Goal: Task Accomplishment & Management: Use online tool/utility

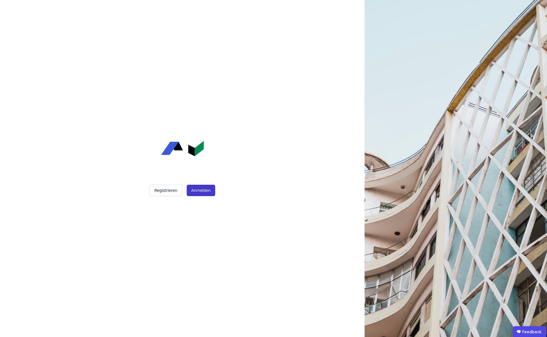
click at [200, 193] on button "Anmelden" at bounding box center [201, 190] width 28 height 11
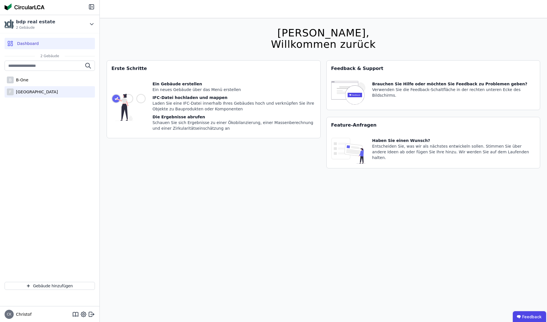
click at [29, 92] on div "[GEOGRAPHIC_DATA]" at bounding box center [36, 92] width 44 height 6
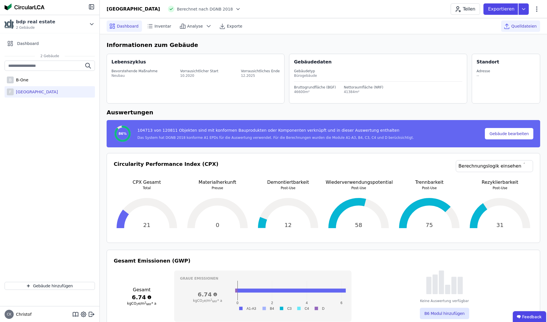
click at [527, 27] on span "Quelldateien" at bounding box center [523, 26] width 25 height 6
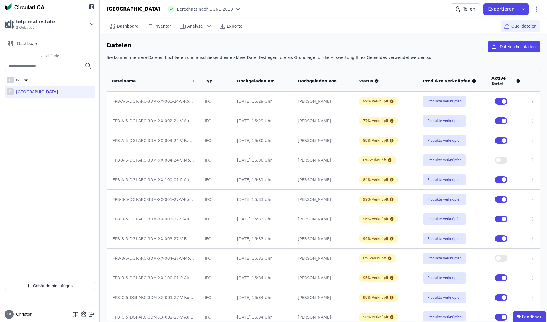
click at [529, 103] on icon at bounding box center [531, 101] width 5 height 5
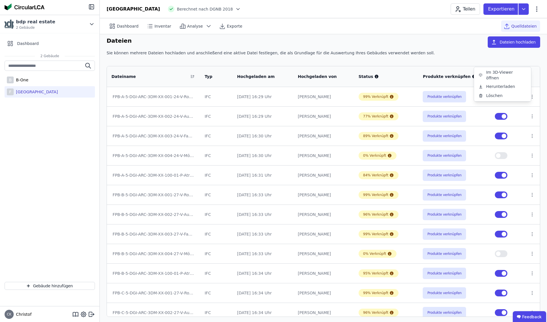
scroll to position [4, 0]
click at [446, 50] on div "Sie können mehrere Dateien hochladen und anschließend eine aktive Datei festleg…" at bounding box center [323, 55] width 433 height 10
click at [497, 98] on button "button" at bounding box center [501, 97] width 13 height 7
click at [497, 137] on button "button" at bounding box center [501, 136] width 13 height 7
click at [497, 174] on button "button" at bounding box center [501, 175] width 13 height 7
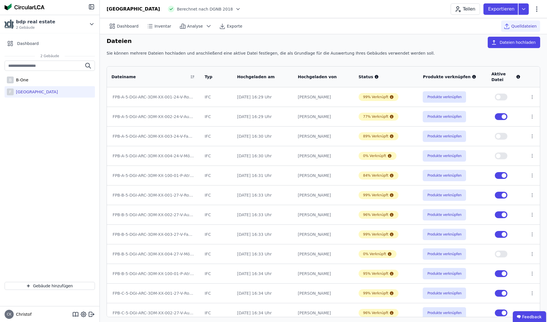
click at [495, 195] on button "button" at bounding box center [501, 195] width 13 height 7
click at [497, 214] on button "button" at bounding box center [501, 215] width 13 height 7
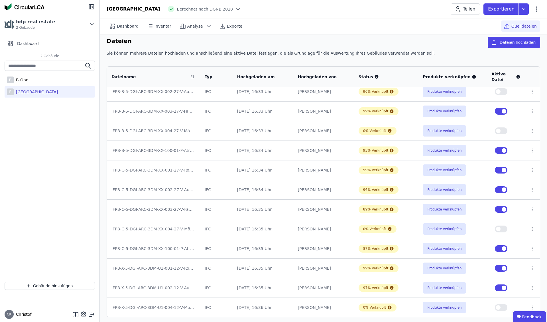
scroll to position [124, 0]
click at [497, 150] on button "button" at bounding box center [501, 150] width 13 height 7
click at [495, 169] on button "button" at bounding box center [501, 170] width 13 height 7
click at [498, 190] on button "button" at bounding box center [501, 189] width 13 height 7
click at [496, 209] on button "button" at bounding box center [501, 209] width 13 height 7
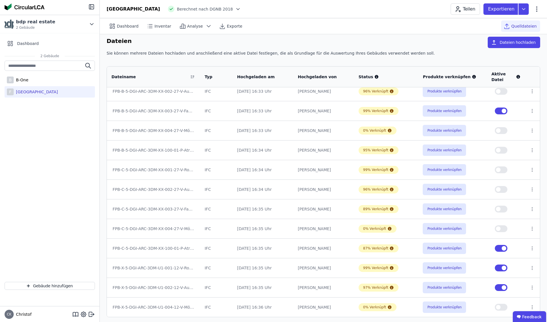
click at [497, 250] on button "button" at bounding box center [501, 248] width 13 height 7
click at [498, 269] on button "button" at bounding box center [501, 268] width 13 height 7
click at [498, 287] on button "button" at bounding box center [501, 288] width 13 height 7
click at [497, 111] on button "button" at bounding box center [501, 111] width 13 height 7
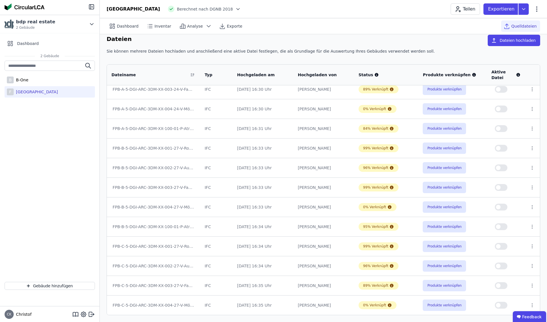
scroll to position [0, 0]
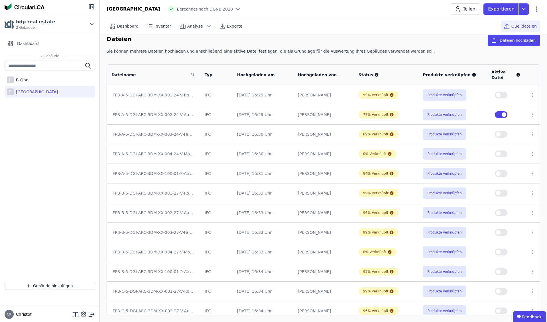
click at [497, 116] on button "button" at bounding box center [501, 114] width 13 height 7
click at [22, 44] on span "Dashboard" at bounding box center [28, 44] width 22 height 6
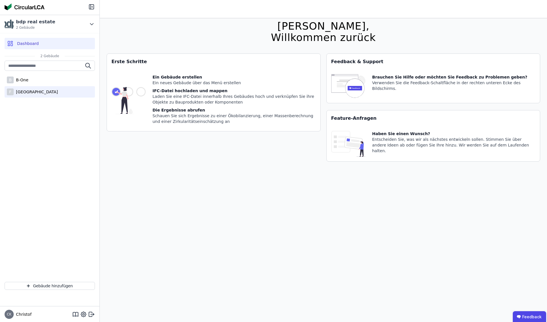
scroll to position [8, 0]
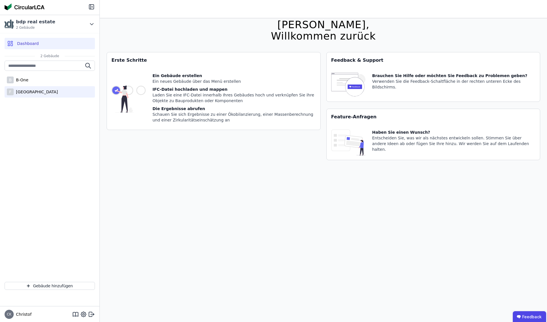
click at [26, 92] on div "[GEOGRAPHIC_DATA]" at bounding box center [36, 92] width 44 height 6
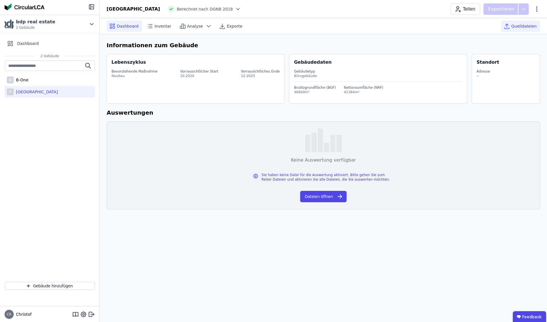
click at [523, 27] on span "Quelldateien" at bounding box center [523, 26] width 25 height 6
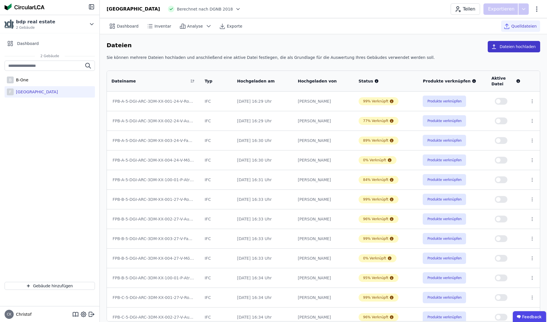
click at [514, 47] on button "Dateien hochladen" at bounding box center [513, 46] width 52 height 11
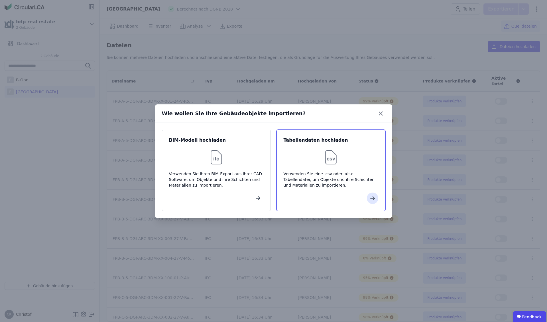
click at [332, 178] on div "Verwenden Sie eine .csv oder .xlsx-Tabellendatei, um Objekte und ihre Schichten…" at bounding box center [330, 179] width 95 height 17
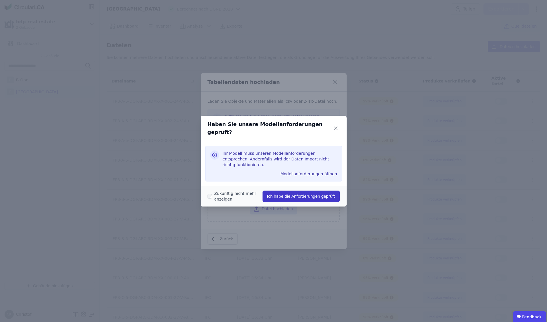
click at [295, 191] on button "Ich habe die Anforderungen geprüft" at bounding box center [300, 196] width 77 height 11
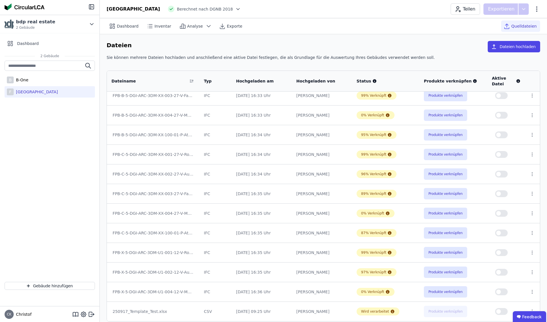
scroll to position [6, 0]
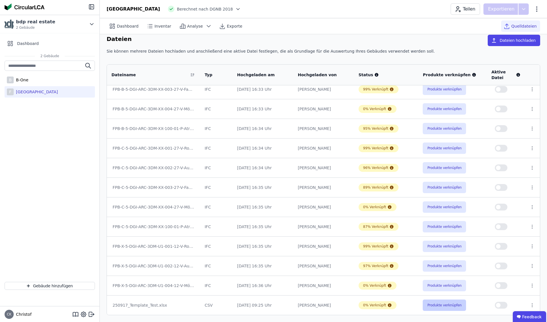
click at [438, 306] on button "Produkte verknüpfen" at bounding box center [443, 305] width 43 height 11
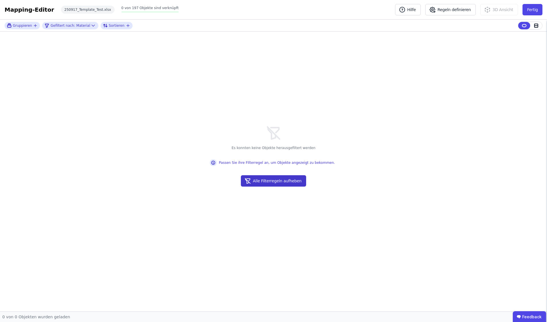
click at [282, 182] on button "Alle Filterregeln aufheben" at bounding box center [273, 180] width 65 height 11
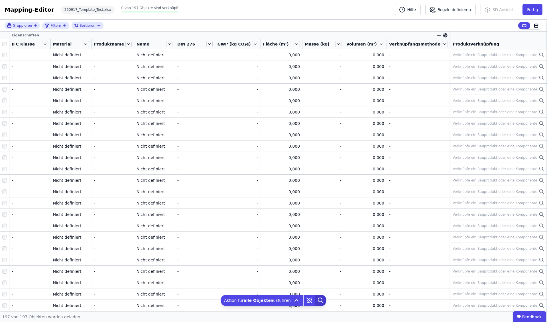
click at [318, 302] on icon at bounding box center [320, 300] width 4 height 4
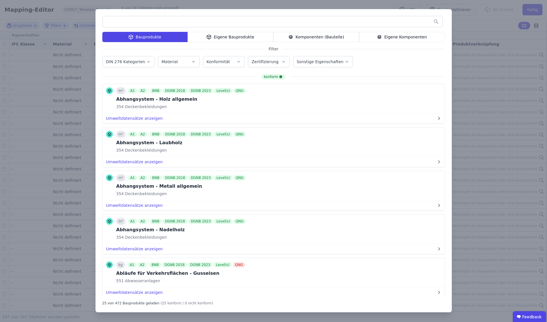
click at [475, 28] on div "Bauprodukte Eigene Bauprodukte Komponenten (Bauteile) Eigene Komponenten Filter…" at bounding box center [273, 161] width 547 height 322
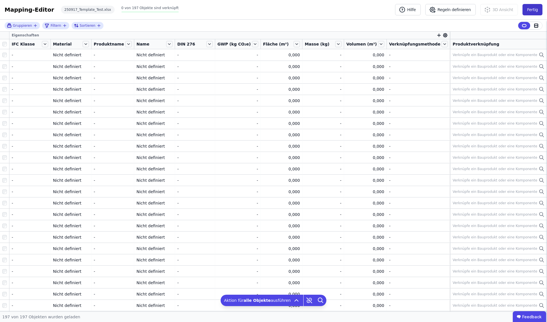
click at [533, 10] on button "Fertig" at bounding box center [532, 9] width 20 height 11
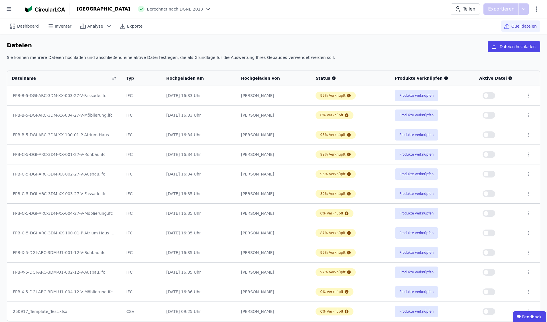
scroll to position [6, 0]
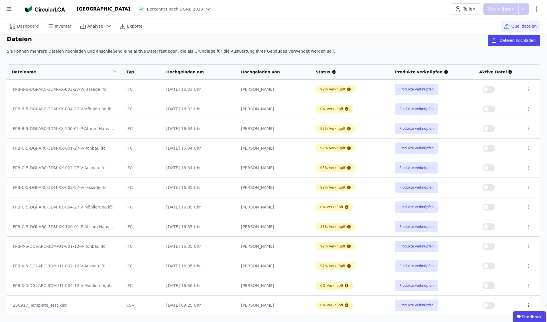
click at [528, 306] on icon at bounding box center [528, 305] width 1 height 3
click at [488, 305] on div "Löschen" at bounding box center [498, 304] width 57 height 9
click at [9, 11] on icon at bounding box center [9, 9] width 18 height 18
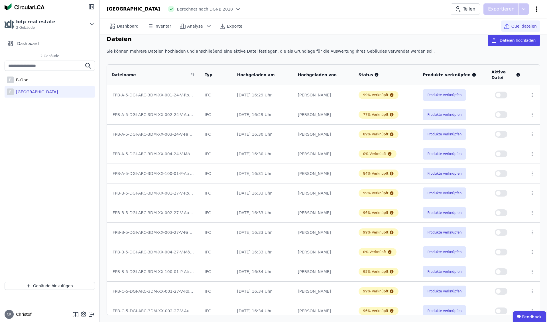
click at [537, 9] on icon at bounding box center [536, 8] width 1 height 5
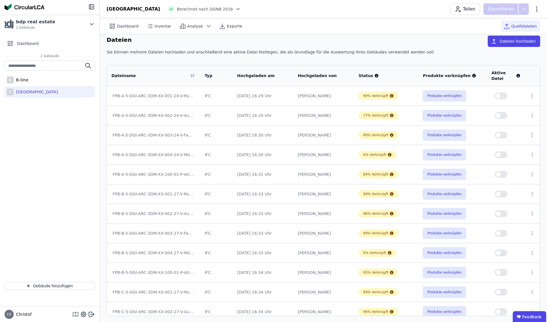
scroll to position [6, 0]
click at [76, 315] on icon at bounding box center [75, 314] width 7 height 7
click at [511, 42] on button "Dateien hochladen" at bounding box center [513, 41] width 52 height 11
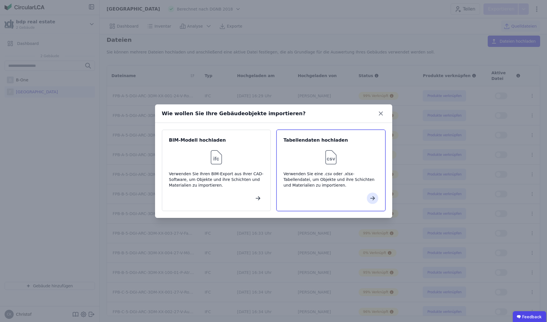
click at [333, 162] on img at bounding box center [331, 157] width 18 height 18
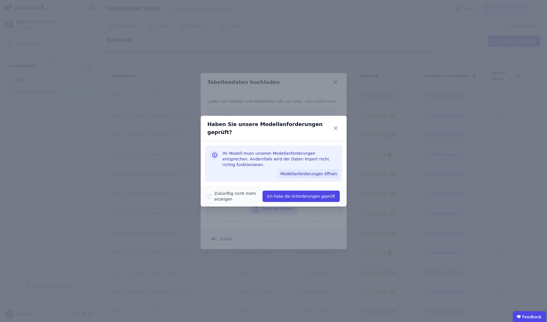
click at [304, 169] on button "Modellanforderungen öffnen" at bounding box center [308, 173] width 61 height 9
click at [298, 191] on button "Ich habe die Anforderungen geprüft" at bounding box center [300, 196] width 77 height 11
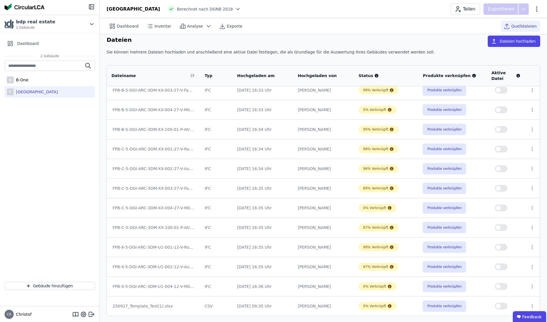
scroll to position [6, 0]
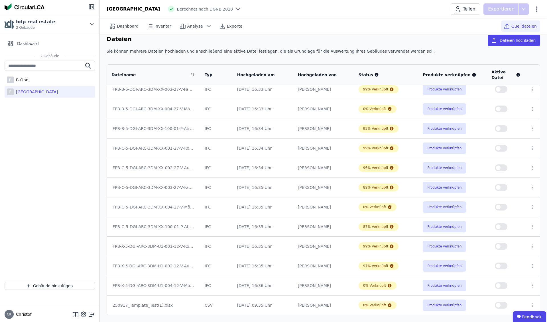
click at [502, 305] on button "button" at bounding box center [501, 305] width 13 height 7
click at [440, 306] on button "Produkte verknüpfen" at bounding box center [443, 305] width 43 height 11
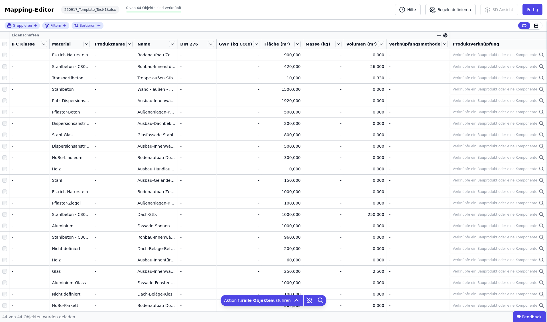
click at [180, 44] on div "DIN 276" at bounding box center [197, 44] width 38 height 10
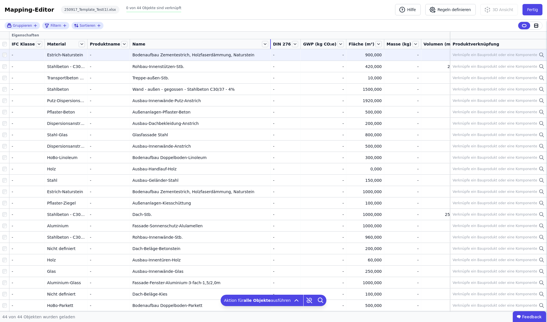
drag, startPoint x: 179, startPoint y: 44, endPoint x: 293, endPoint y: 51, distance: 114.1
click at [294, 51] on table "Eigenschaften IFC Klasse Material Produktname Name DIN 276 GWP (kg CO₂e) Fläche…" at bounding box center [312, 291] width 624 height 519
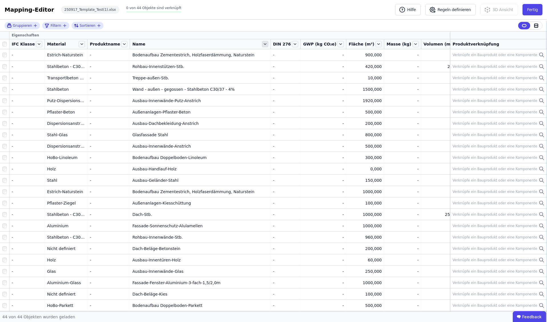
click at [262, 45] on icon at bounding box center [265, 44] width 6 height 6
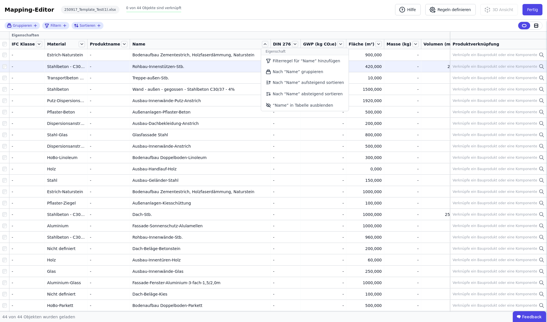
click at [269, 72] on li "Nach “Name” gruppieren" at bounding box center [304, 72] width 87 height 10
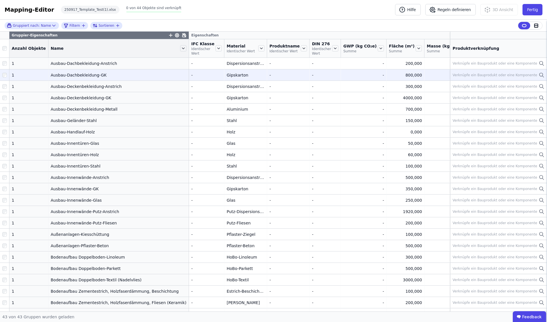
click at [254, 25] on div "Gruppiert nach: Name Filtern Sortieren" at bounding box center [273, 26] width 547 height 12
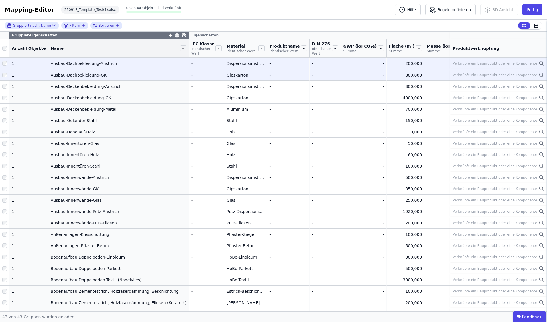
drag, startPoint x: 44, startPoint y: 63, endPoint x: 53, endPoint y: 64, distance: 8.9
click at [65, 64] on td "Ausbau-Dachbekleidung-Anstrich Ausbau-Dachbekleidung-Anstrich" at bounding box center [118, 63] width 140 height 11
drag, startPoint x: 43, startPoint y: 64, endPoint x: 69, endPoint y: 64, distance: 25.9
click at [60, 64] on td "Ausbau-Dachbekleidung-Anstrich Ausbau-Dachbekleidung-Anstrich" at bounding box center [118, 63] width 140 height 11
click at [542, 63] on icon at bounding box center [541, 63] width 6 height 7
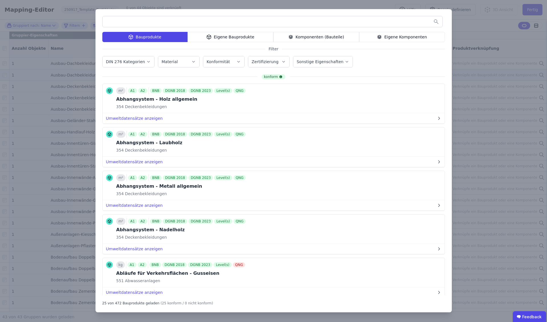
drag, startPoint x: 385, startPoint y: 36, endPoint x: 362, endPoint y: 34, distance: 23.4
click at [385, 35] on div "Eigene Komponenten" at bounding box center [402, 37] width 86 height 10
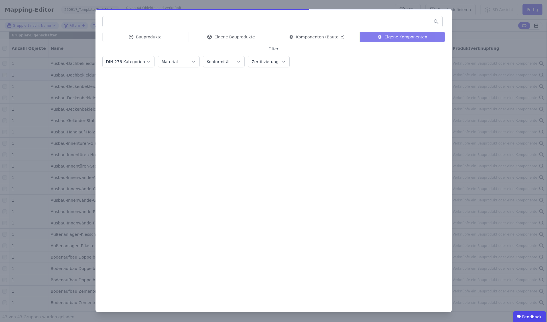
click at [198, 22] on input "text" at bounding box center [273, 22] width 340 height 10
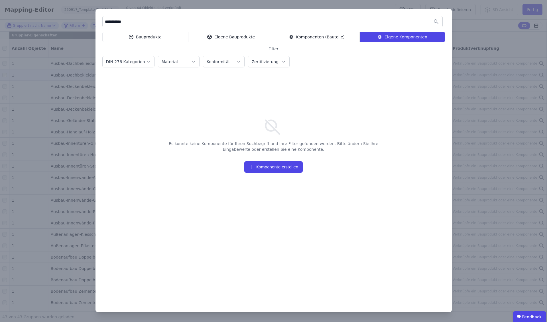
type input "**********"
click at [246, 37] on div "Eigene Bauprodukte" at bounding box center [231, 37] width 86 height 10
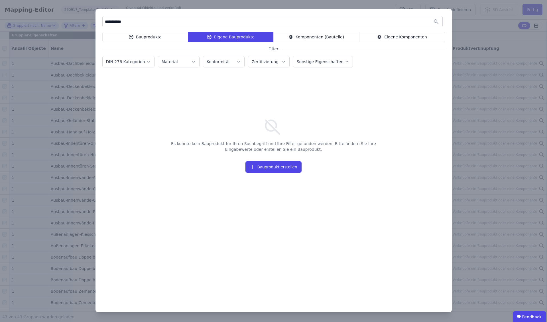
click at [305, 38] on div "Komponenten (Bauteile)" at bounding box center [316, 37] width 86 height 10
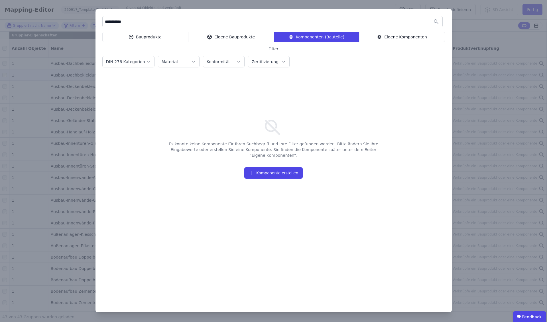
click at [159, 36] on div "Bauprodukte" at bounding box center [145, 37] width 86 height 10
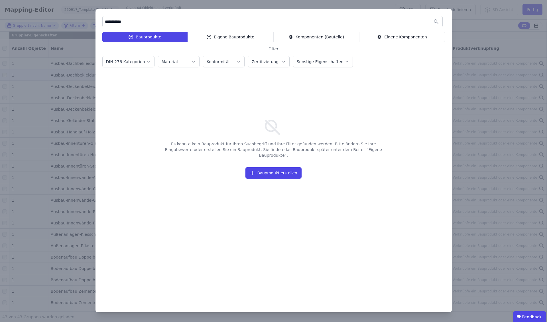
drag, startPoint x: 158, startPoint y: 14, endPoint x: 263, endPoint y: 22, distance: 104.5
click at [190, 15] on div "**********" at bounding box center [273, 161] width 356 height 304
click at [485, 51] on div "**********" at bounding box center [273, 161] width 547 height 322
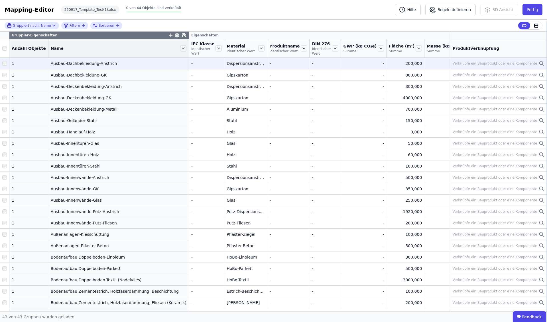
click at [541, 63] on icon at bounding box center [541, 63] width 6 height 7
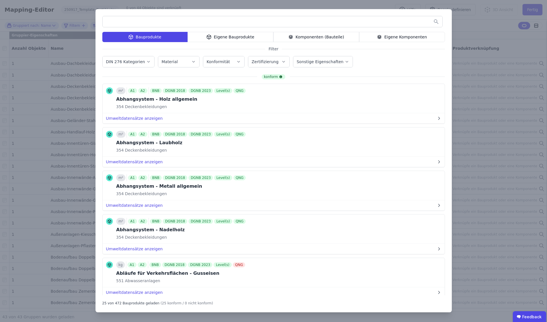
click at [250, 23] on input "text" at bounding box center [273, 22] width 340 height 10
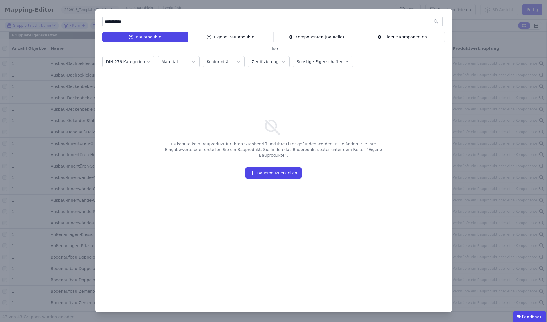
drag, startPoint x: 111, startPoint y: 23, endPoint x: 111, endPoint y: 28, distance: 5.1
click at [111, 23] on input "**********" at bounding box center [273, 22] width 340 height 10
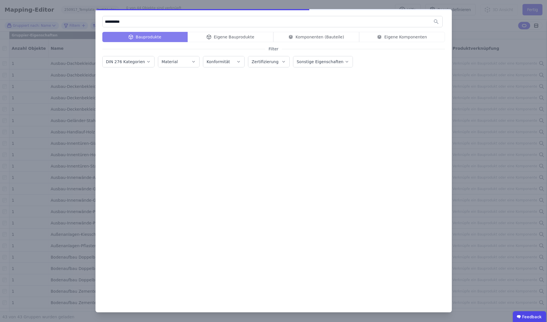
type input "**********"
click at [405, 37] on div "Bauprodukte Eigene Bauprodukte Komponenten (Bauteile) Eigene Komponenten" at bounding box center [273, 37] width 342 height 10
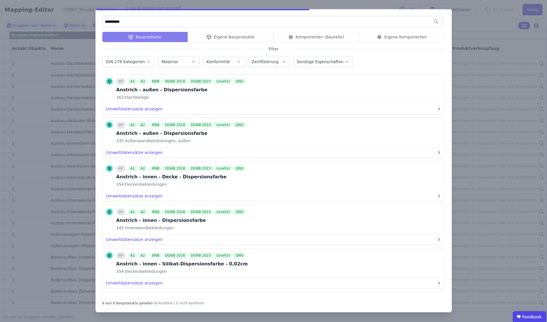
click at [404, 37] on div "Eigene Komponenten" at bounding box center [402, 37] width 86 height 10
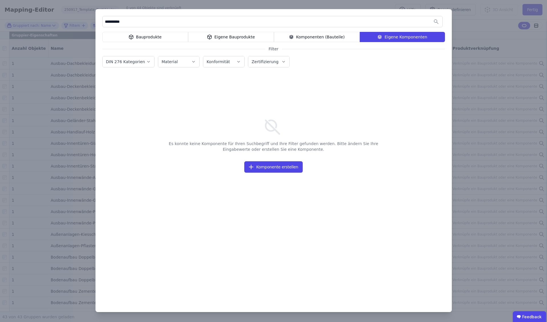
click at [243, 36] on div "Eigene Bauprodukte" at bounding box center [231, 37] width 86 height 10
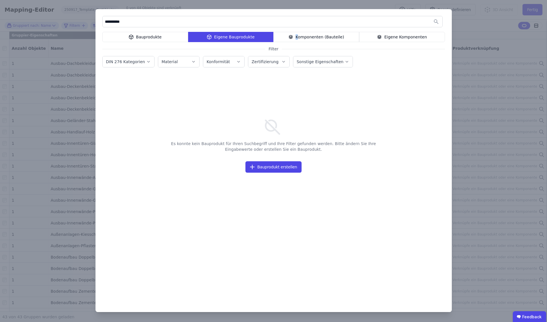
click at [299, 36] on div "Komponenten (Bauteile)" at bounding box center [316, 37] width 86 height 10
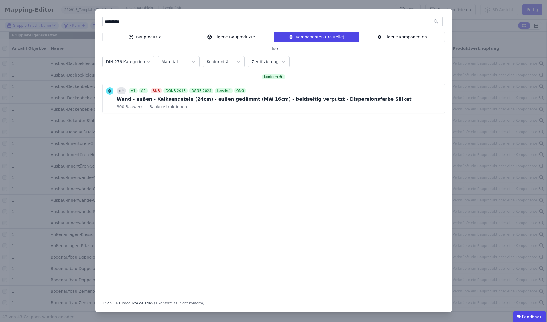
click at [154, 37] on div "Bauprodukte" at bounding box center [145, 37] width 86 height 10
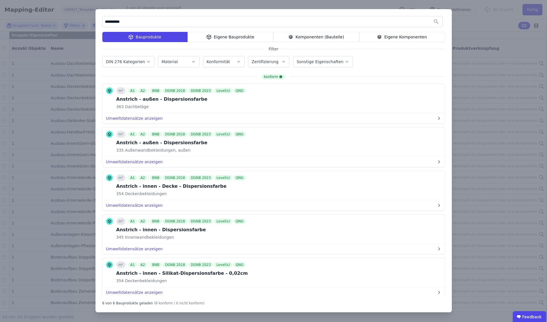
click at [479, 40] on div "**********" at bounding box center [273, 161] width 547 height 322
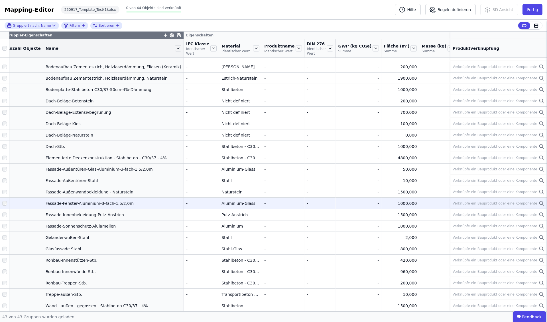
scroll to position [236, 4]
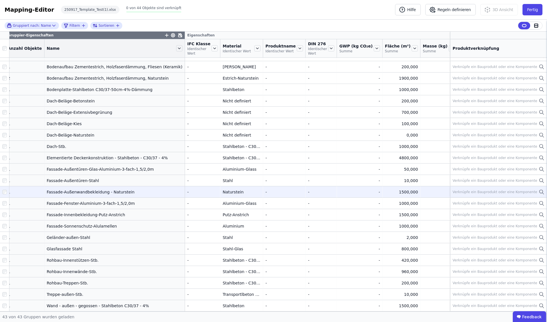
click at [541, 193] on icon at bounding box center [541, 192] width 6 height 7
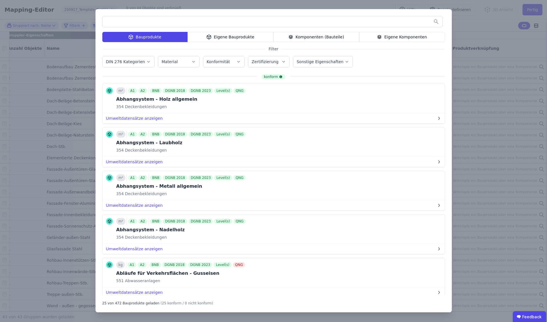
click at [155, 23] on input "text" at bounding box center [273, 22] width 340 height 10
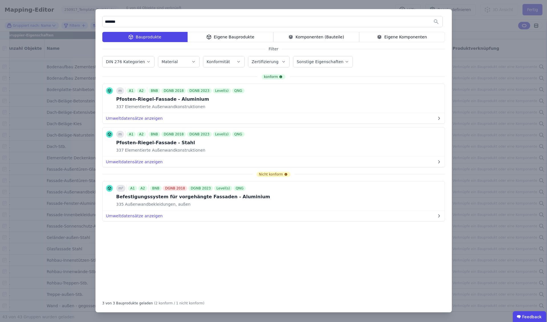
type input "*******"
click at [408, 38] on div "Eigene Komponenten" at bounding box center [402, 37] width 86 height 10
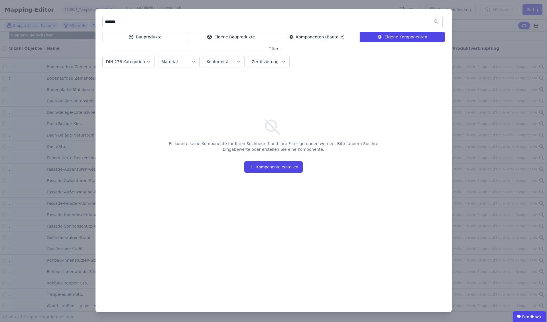
click at [241, 36] on div "Eigene Bauprodukte" at bounding box center [231, 37] width 86 height 10
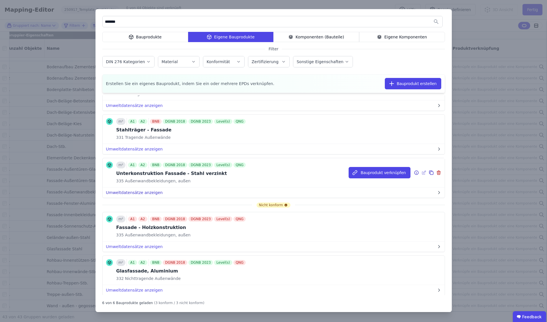
scroll to position [0, 0]
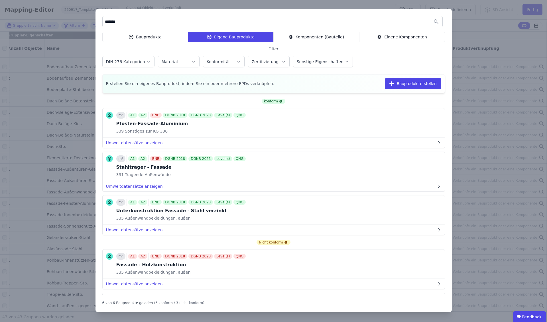
click at [147, 37] on div "Bauprodukte" at bounding box center [145, 37] width 86 height 10
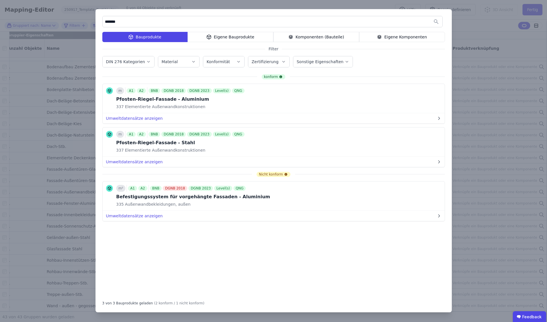
click at [399, 36] on div "Eigene Komponenten" at bounding box center [402, 37] width 86 height 10
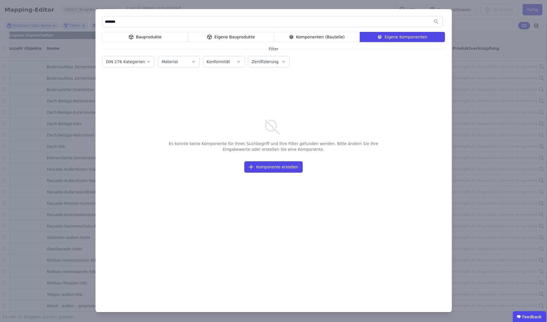
click at [150, 24] on input "*******" at bounding box center [273, 22] width 340 height 10
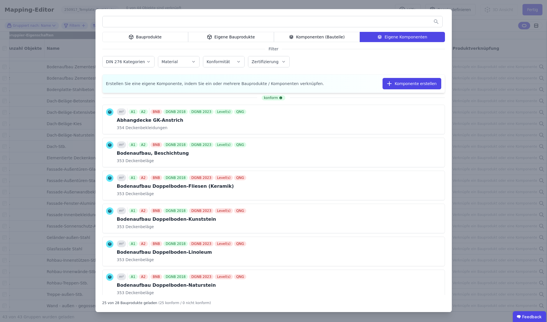
click at [134, 61] on label "DIN 276 Kategorien" at bounding box center [126, 62] width 40 height 5
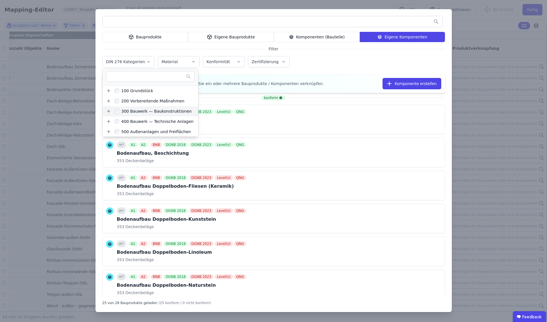
click at [108, 112] on icon at bounding box center [108, 111] width 5 height 5
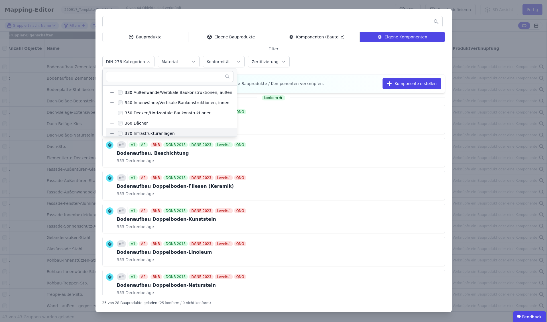
scroll to position [49, 0]
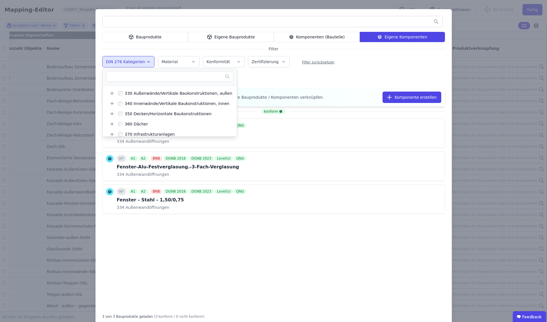
click at [237, 271] on div "konform m² A1 A2 BNB DGNB 2018 DGNB 2023 Level(s) QNG Fenster-Alu-1.flgl.-3-Fac…" at bounding box center [273, 209] width 342 height 200
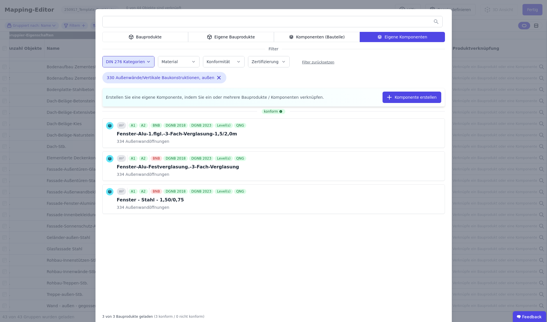
click at [48, 214] on div "Bauprodukte Eigene Bauprodukte Komponenten (Bauteile) Eigene Komponenten Filter…" at bounding box center [273, 167] width 547 height 335
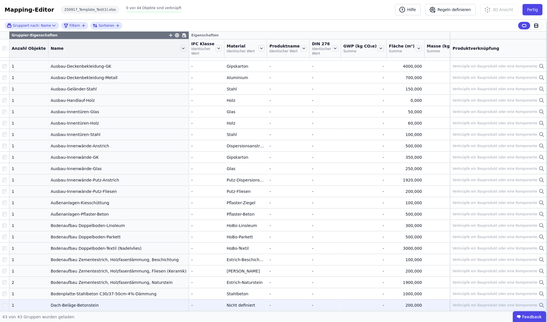
scroll to position [0, 0]
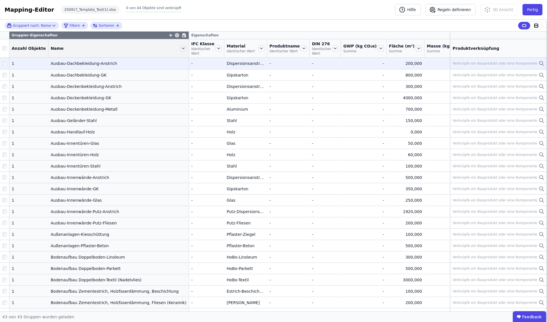
click at [312, 63] on div "-" at bounding box center [325, 64] width 26 height 6
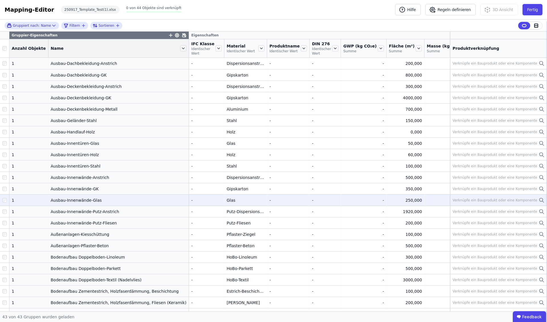
click at [542, 200] on icon at bounding box center [541, 200] width 6 height 7
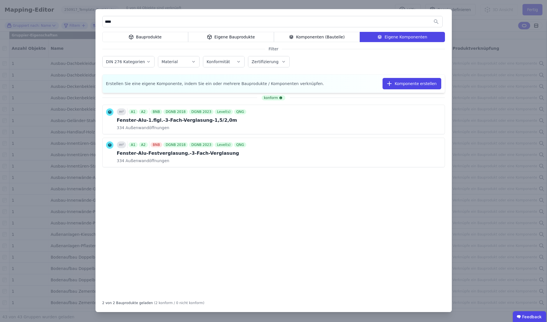
type input "****"
click at [244, 37] on div "Eigene Bauprodukte" at bounding box center [231, 37] width 86 height 10
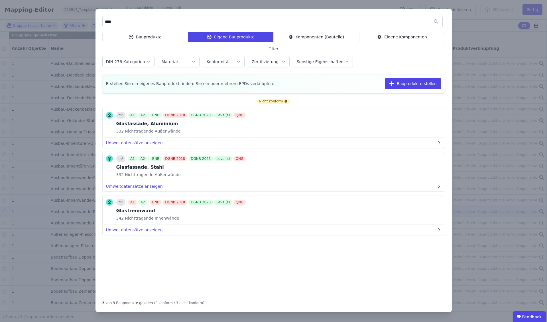
click at [0, 0] on button "Bauprodukt verknüpfen" at bounding box center [0, 0] width 0 height 0
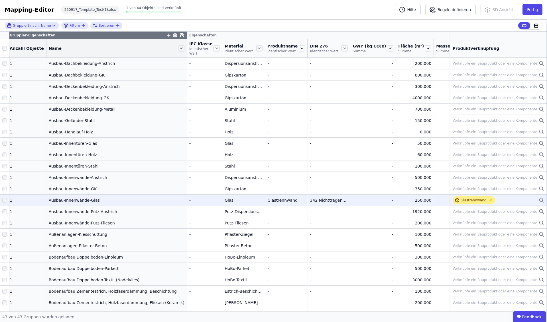
scroll to position [2, 2]
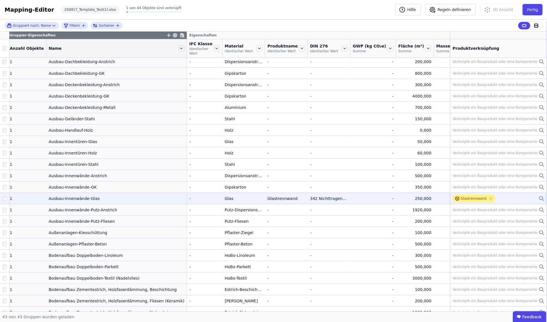
click at [469, 199] on div "Glastrennwand" at bounding box center [473, 199] width 26 height 5
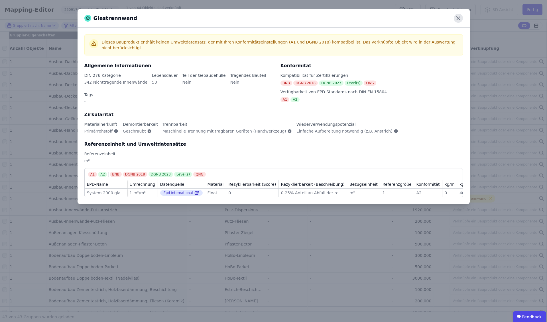
click at [459, 18] on icon at bounding box center [457, 18] width 9 height 9
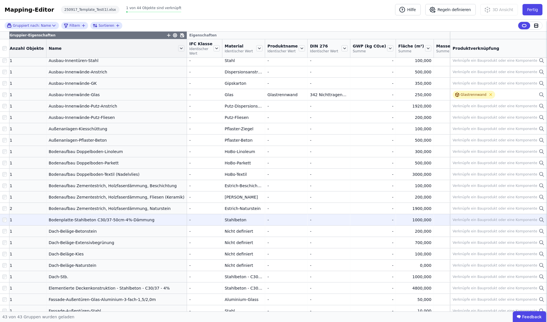
scroll to position [105, 2]
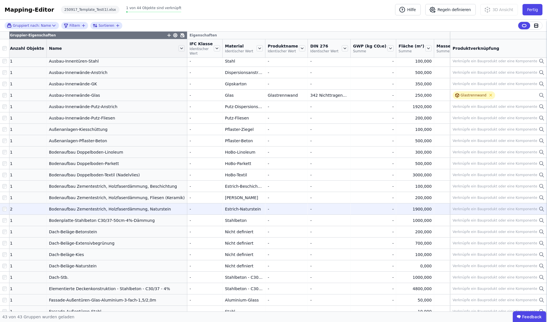
click at [542, 209] on icon at bounding box center [540, 208] width 3 height 3
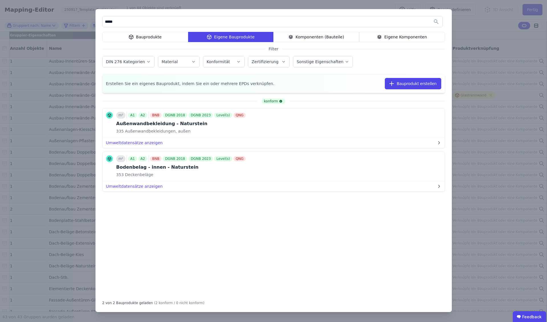
type input "*****"
click at [397, 37] on div "Eigene Komponenten" at bounding box center [402, 37] width 86 height 10
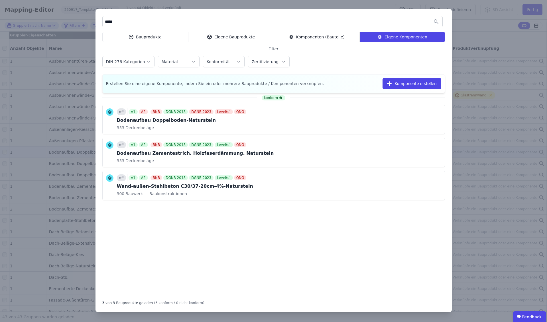
click at [0, 0] on button "Komponente verknüpfen" at bounding box center [0, 0] width 0 height 0
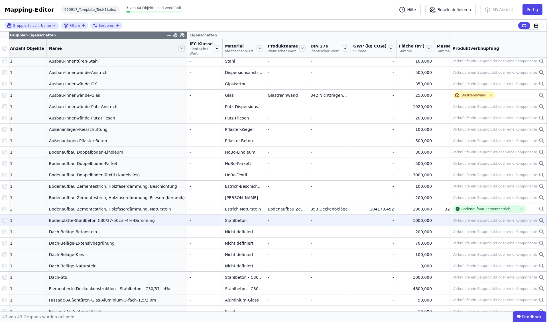
click at [540, 220] on icon at bounding box center [541, 220] width 6 height 7
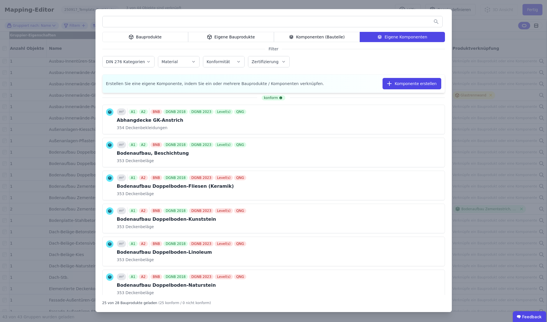
click at [185, 24] on input "text" at bounding box center [273, 22] width 340 height 10
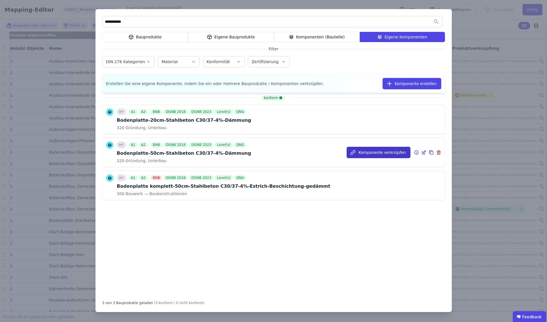
type input "**********"
click at [389, 152] on button "Komponente verknüpfen" at bounding box center [378, 152] width 64 height 11
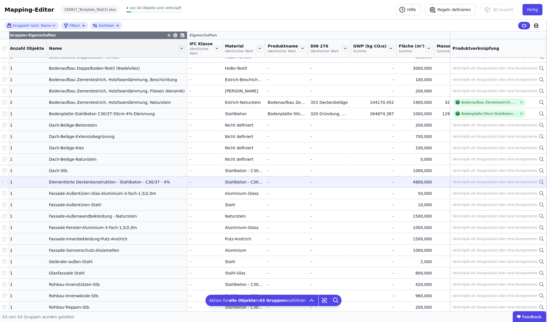
scroll to position [216, 2]
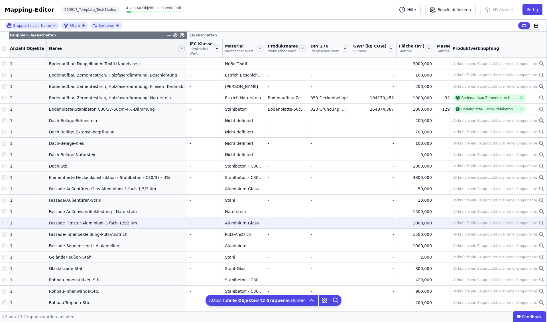
click at [541, 223] on icon at bounding box center [541, 223] width 6 height 7
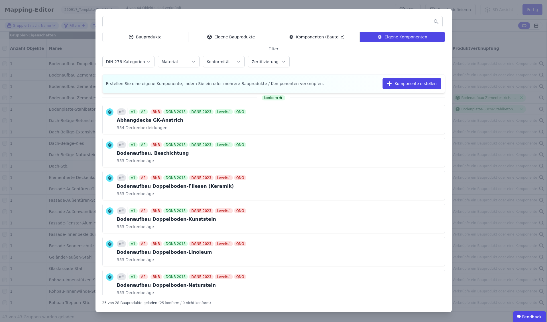
click at [490, 45] on div "Bauprodukte Eigene Bauprodukte Komponenten (Bauteile) Eigene Komponenten Filter…" at bounding box center [273, 161] width 547 height 322
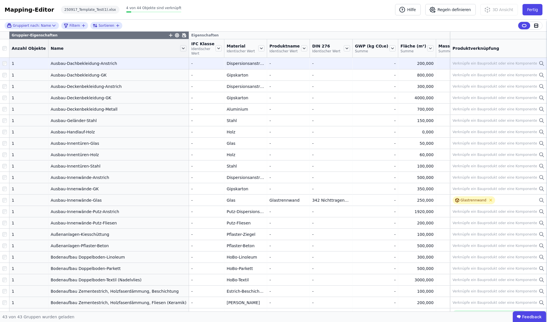
scroll to position [0, 1]
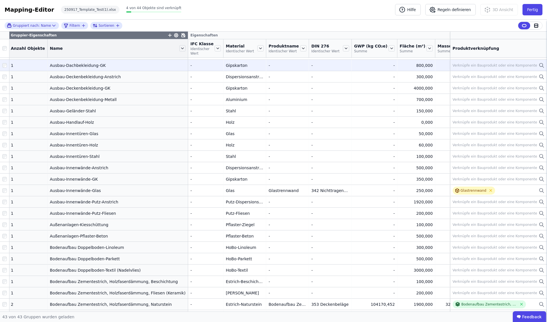
click at [540, 63] on td "Verknüpfe ein Bauprodukt oder eine Komponente Verknüpfe ein Bauprodukt oder ein…" at bounding box center [498, 65] width 97 height 11
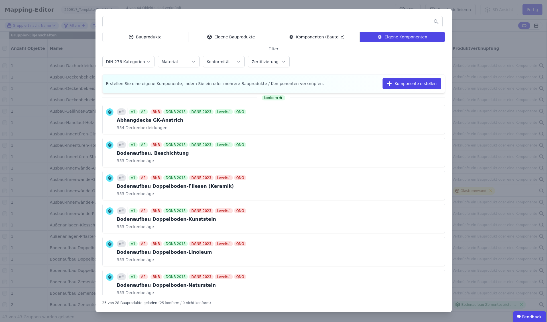
click at [128, 60] on label "DIN 276 Kategorien" at bounding box center [126, 62] width 40 height 5
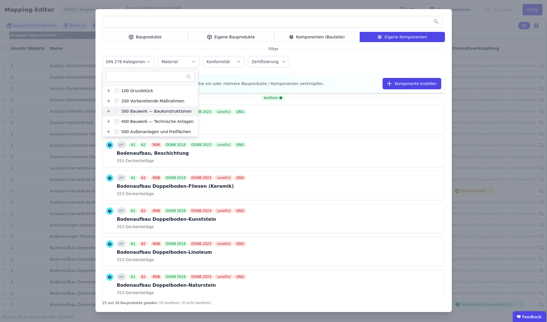
click at [108, 111] on icon at bounding box center [108, 111] width 5 height 5
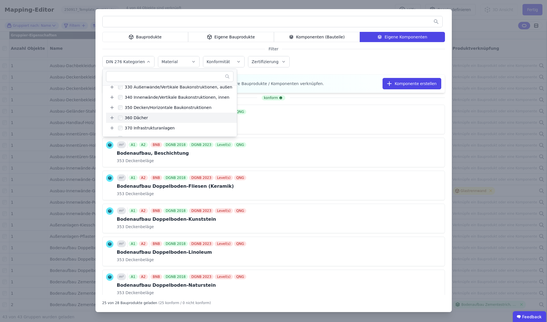
scroll to position [57, 0]
click at [111, 116] on icon at bounding box center [111, 115] width 5 height 5
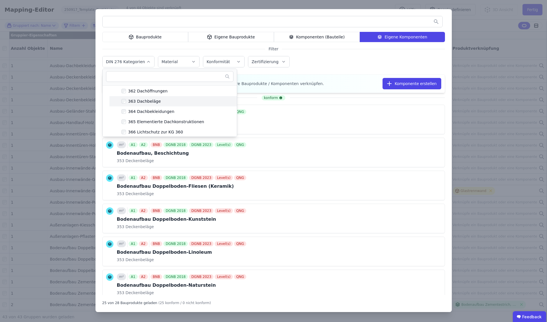
scroll to position [103, 0]
click at [136, 111] on div "364 Dachbekleidungen" at bounding box center [150, 111] width 48 height 6
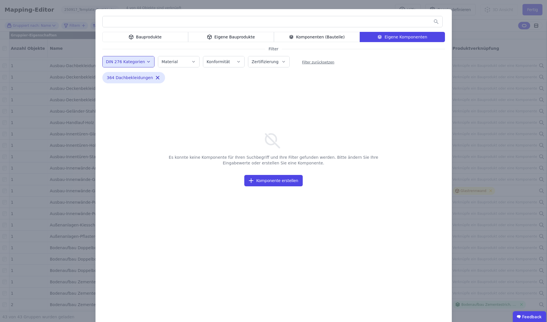
drag, startPoint x: 169, startPoint y: 225, endPoint x: 167, endPoint y: 222, distance: 3.7
click at [169, 224] on div "Es konnte keine Komponente für Ihren Suchbegriff und Ihre Filter gefunden werde…" at bounding box center [273, 209] width 342 height 200
click at [146, 37] on div "Bauprodukte" at bounding box center [145, 37] width 86 height 10
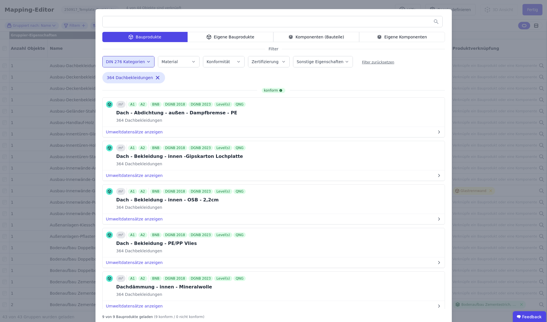
click at [238, 38] on div "Eigene Bauprodukte" at bounding box center [230, 37] width 86 height 10
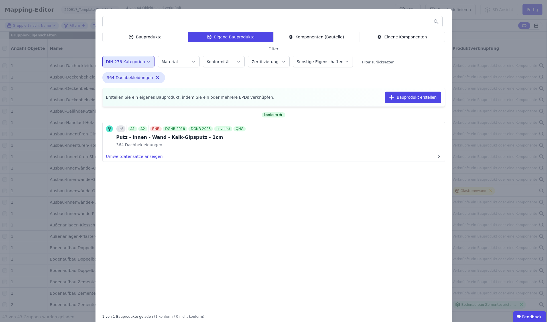
click at [322, 36] on div "Komponenten (Bauteile)" at bounding box center [316, 37] width 86 height 10
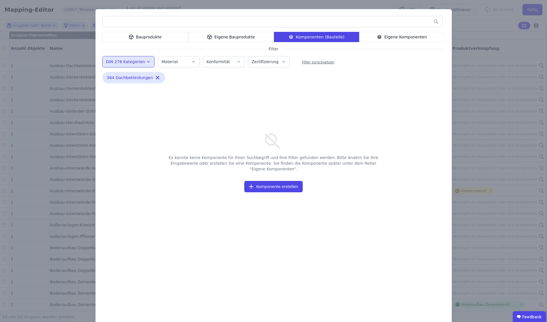
click at [388, 37] on div "Eigene Komponenten" at bounding box center [402, 37] width 86 height 10
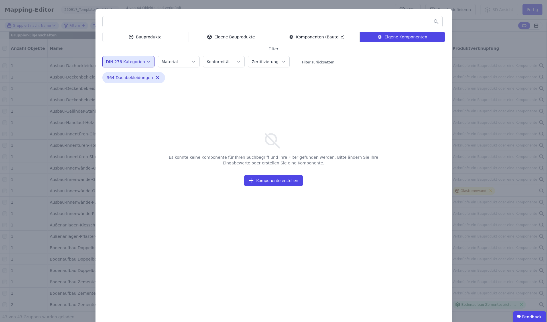
click at [229, 36] on div "Eigene Bauprodukte" at bounding box center [231, 37] width 86 height 10
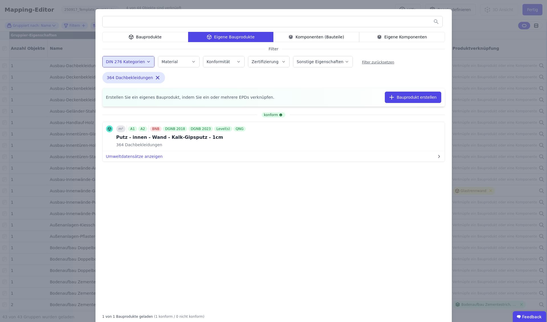
click at [474, 39] on div "Bauprodukte Eigene Bauprodukte Komponenten (Bauteile) Eigene Komponenten Filter…" at bounding box center [273, 167] width 547 height 335
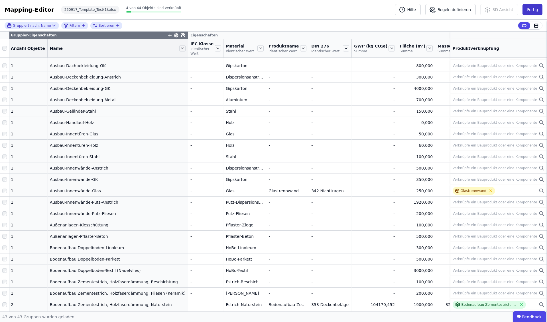
click at [532, 9] on button "Fertig" at bounding box center [532, 9] width 20 height 11
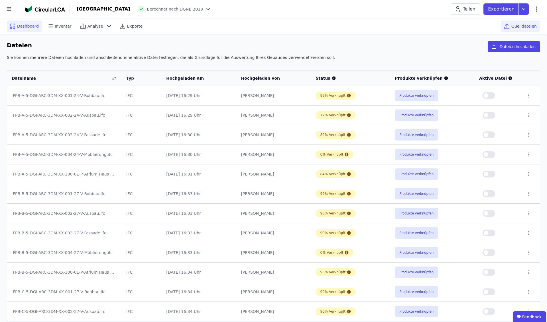
click at [22, 25] on span "Dashboard" at bounding box center [28, 26] width 22 height 6
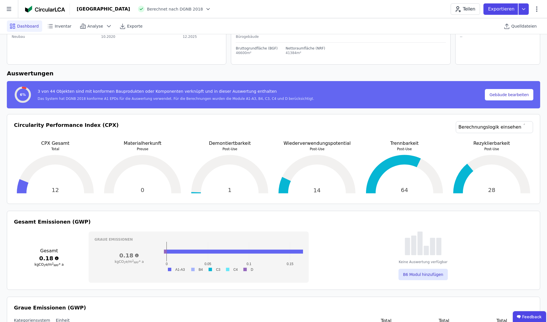
scroll to position [6, 0]
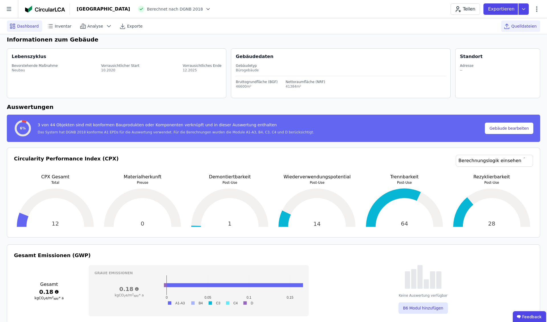
click at [526, 26] on span "Quelldateien" at bounding box center [523, 26] width 25 height 6
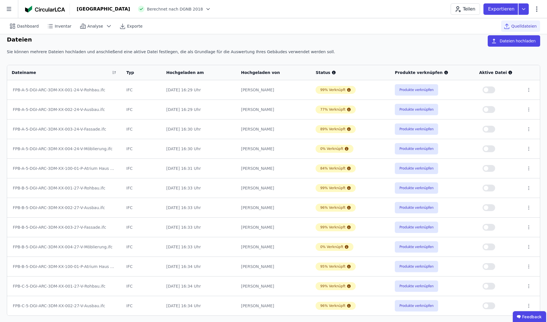
scroll to position [138, 0]
click at [526, 306] on icon at bounding box center [528, 306] width 5 height 5
click at [488, 306] on div "Löschen" at bounding box center [498, 305] width 57 height 9
click at [23, 26] on span "Dashboard" at bounding box center [28, 26] width 22 height 6
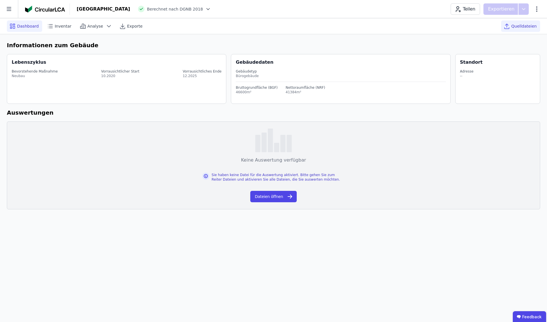
click at [524, 26] on span "Quelldateien" at bounding box center [523, 26] width 25 height 6
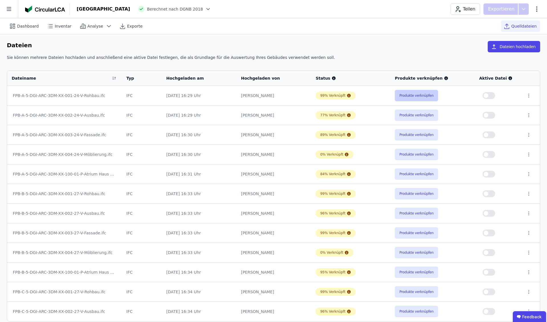
click at [407, 96] on button "Produkte verknüpfen" at bounding box center [416, 95] width 43 height 11
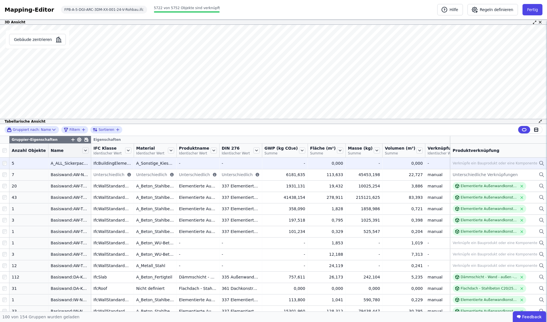
click at [542, 163] on icon at bounding box center [541, 163] width 6 height 7
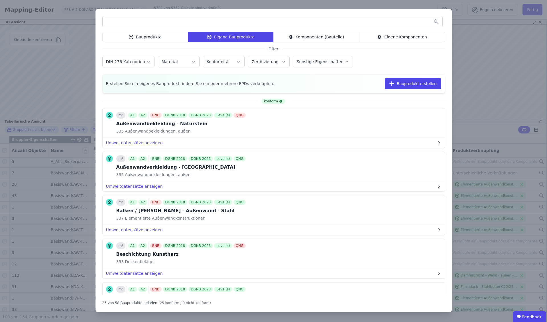
click at [120, 21] on input "text" at bounding box center [273, 22] width 340 height 10
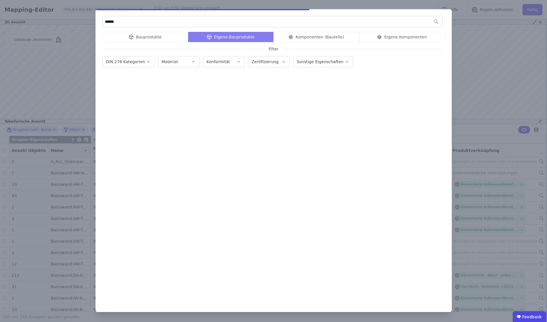
click at [148, 37] on div "Bauprodukte Eigene Bauprodukte Komponenten (Bauteile) Eigene Komponenten" at bounding box center [273, 37] width 342 height 10
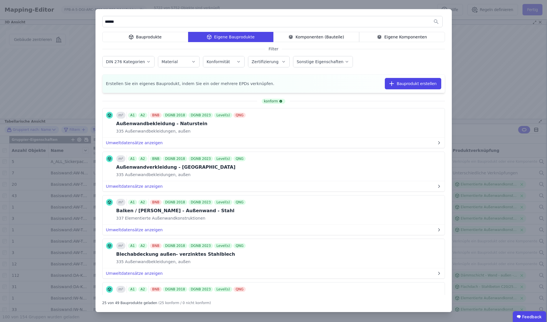
click at [142, 36] on div "Bauprodukte" at bounding box center [145, 37] width 86 height 10
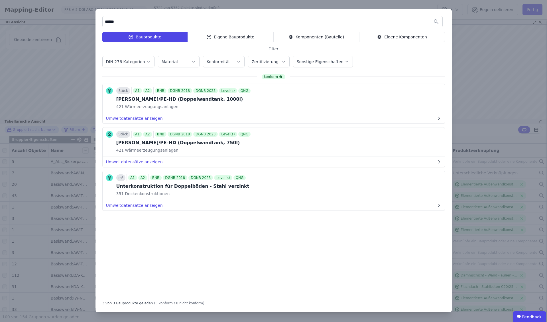
click at [129, 24] on input "******" at bounding box center [273, 22] width 340 height 10
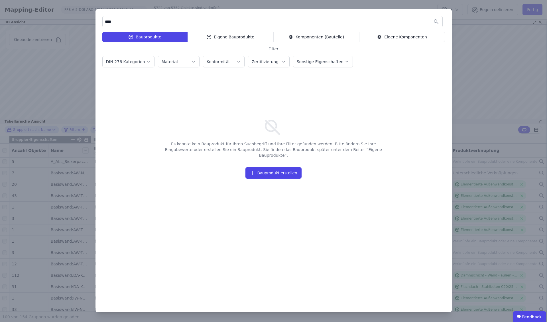
type input "****"
click at [223, 37] on div "Eigene Bauprodukte" at bounding box center [230, 37] width 86 height 10
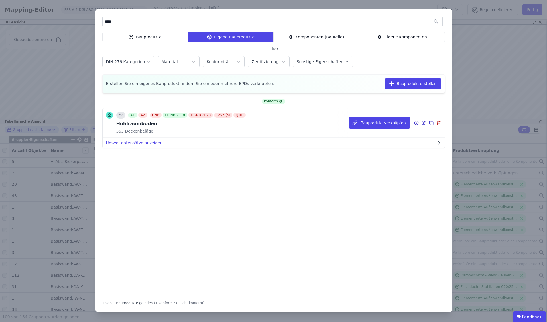
click at [416, 123] on icon at bounding box center [416, 123] width 5 height 7
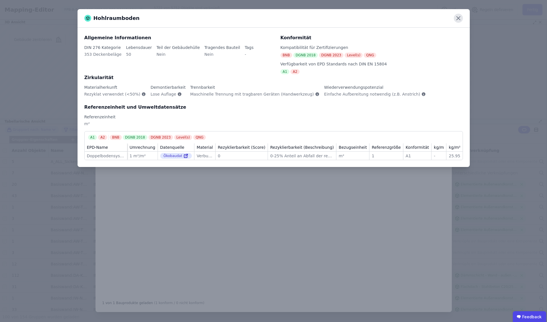
click at [459, 19] on icon at bounding box center [457, 18] width 9 height 9
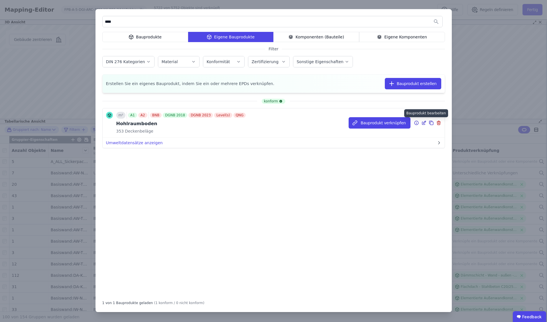
click at [424, 124] on icon at bounding box center [423, 123] width 5 height 7
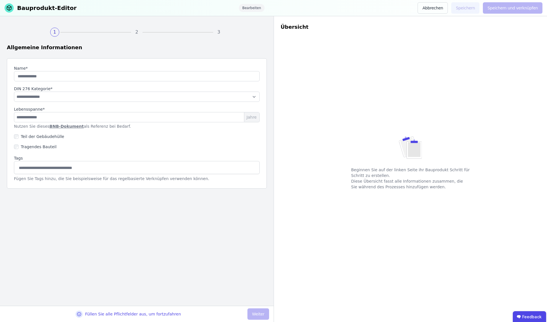
type input "**********"
select select "**********"
type input "**"
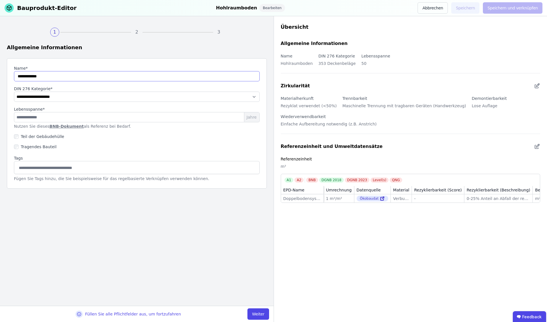
click at [30, 76] on input "string" at bounding box center [137, 76] width 246 height 10
type input "**********"
click at [258, 315] on button "Weiter" at bounding box center [257, 314] width 21 height 11
select select "**********"
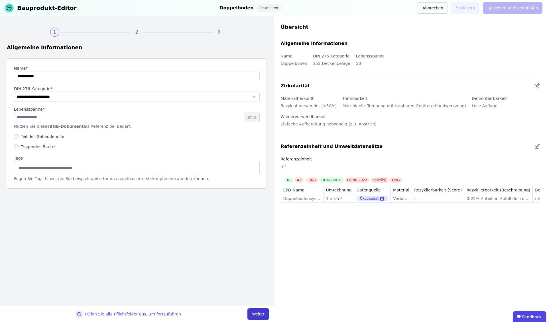
select select "**********"
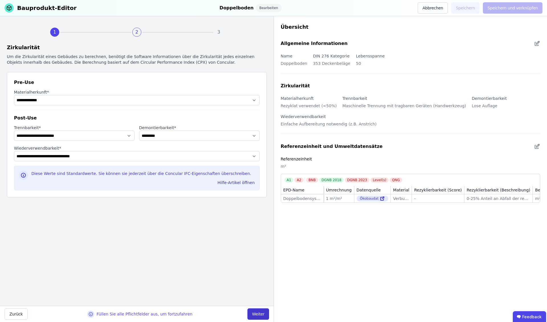
click at [258, 315] on button "Weiter" at bounding box center [257, 314] width 21 height 11
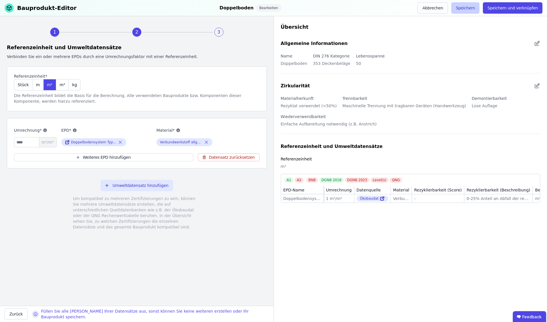
click at [469, 8] on button "Speichern" at bounding box center [465, 7] width 28 height 11
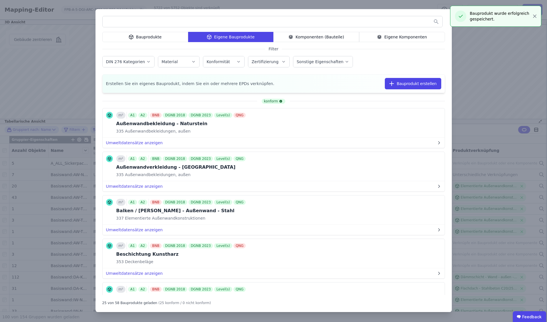
click at [132, 25] on input "text" at bounding box center [273, 22] width 340 height 10
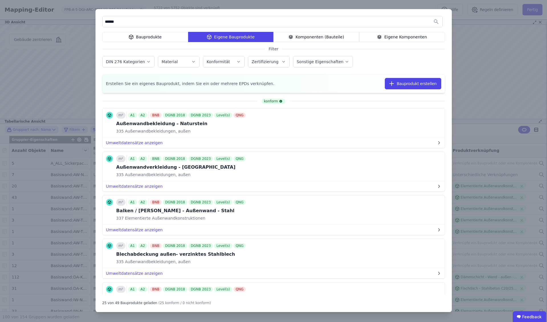
type input "******"
click at [155, 35] on div "Bauprodukte" at bounding box center [145, 37] width 86 height 10
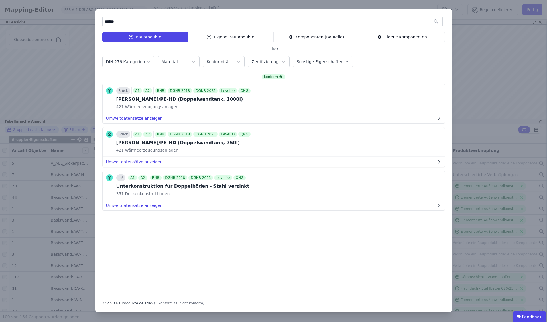
click at [126, 61] on label "DIN 276 Kategorien" at bounding box center [126, 62] width 40 height 5
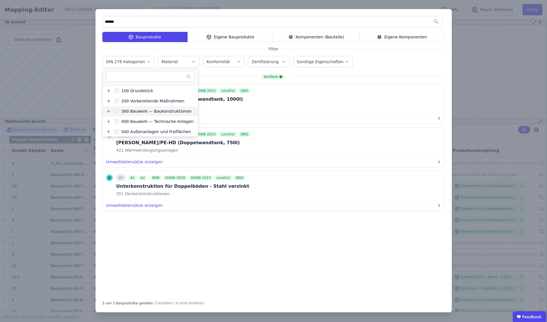
click at [107, 111] on icon at bounding box center [108, 111] width 5 height 5
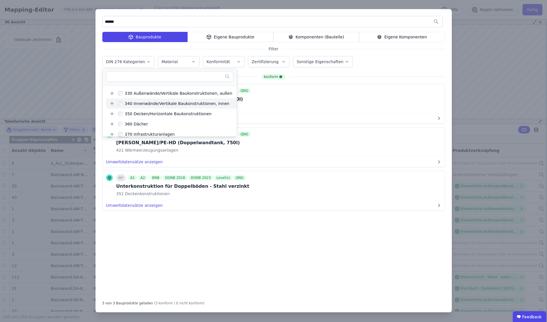
scroll to position [49, 0]
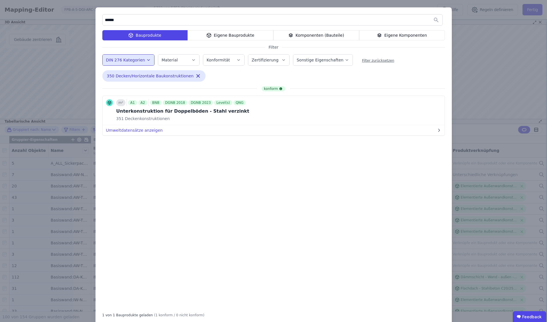
click at [131, 21] on input "******" at bounding box center [273, 20] width 340 height 10
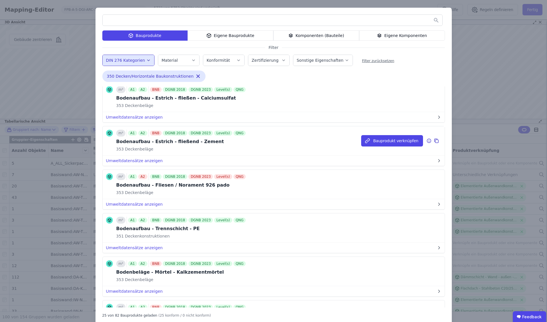
scroll to position [320, 0]
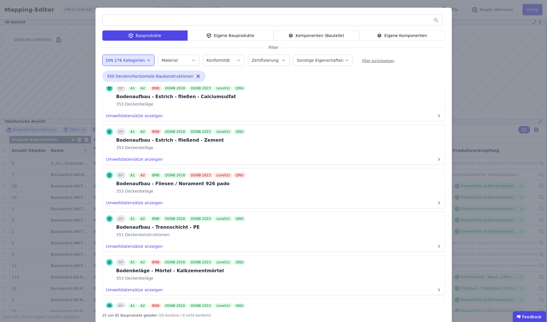
click at [311, 35] on div "Komponenten (Bauteile)" at bounding box center [316, 35] width 86 height 10
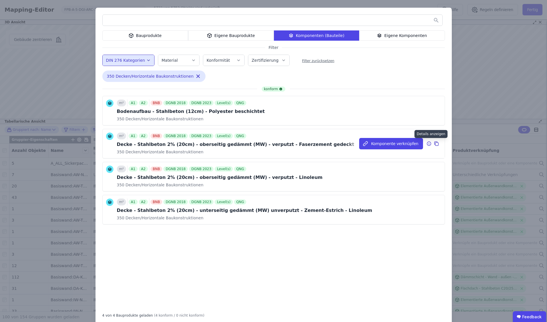
click at [429, 144] on icon at bounding box center [428, 143] width 5 height 7
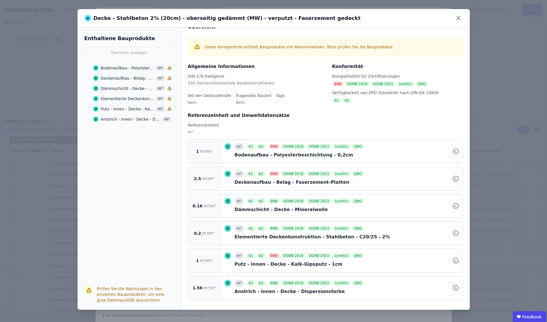
scroll to position [12, 0]
click at [169, 109] on icon at bounding box center [169, 109] width 4 height 4
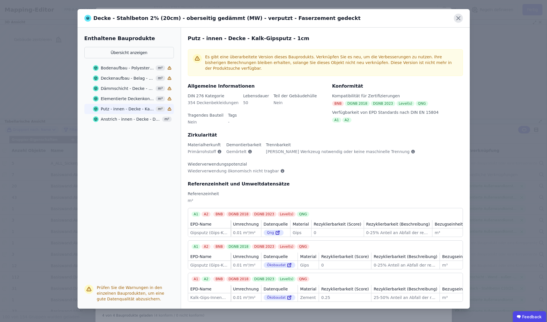
click at [459, 19] on icon at bounding box center [457, 18] width 9 height 9
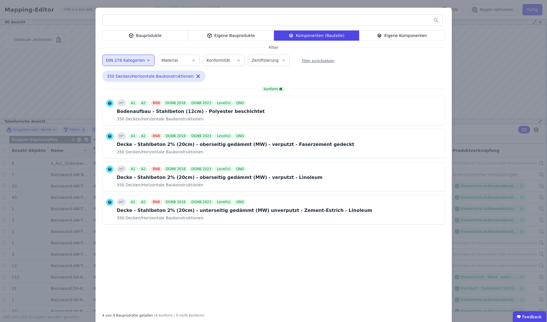
click at [495, 48] on div "Bauprodukte Eigene Bauprodukte Komponenten (Bauteile) Eigene Komponenten Filter…" at bounding box center [273, 167] width 547 height 336
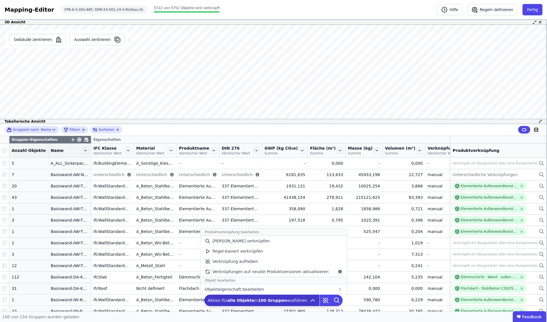
click at [309, 301] on icon at bounding box center [312, 300] width 7 height 7
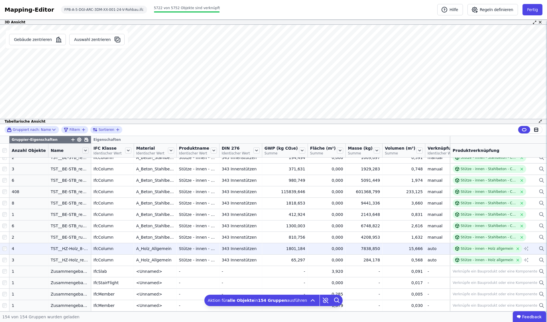
scroll to position [1601, 1]
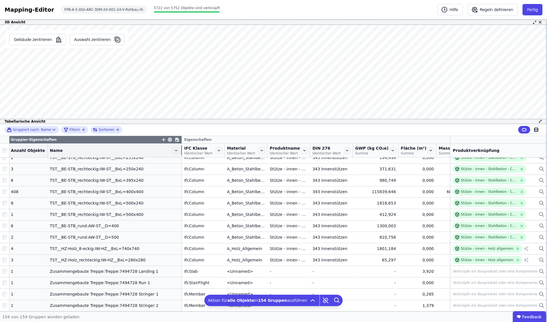
drag, startPoint x: 85, startPoint y: 149, endPoint x: 197, endPoint y: 155, distance: 112.4
click at [199, 155] on tr "Anzahl Objekte Name IFC Klasse Identischer Wert Material Identischer Wert Produ…" at bounding box center [337, 151] width 677 height 14
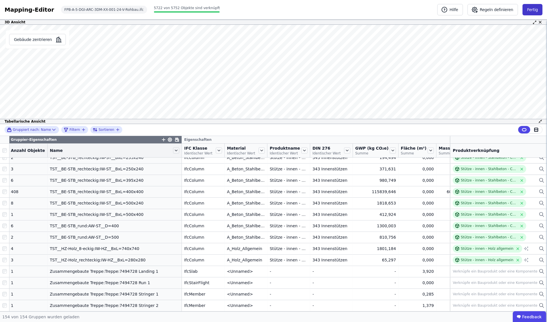
click at [532, 9] on button "Fertig" at bounding box center [532, 9] width 20 height 11
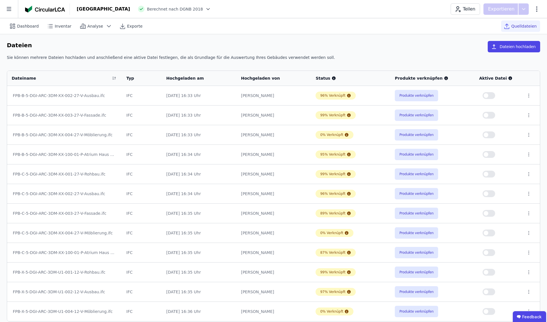
scroll to position [6, 0]
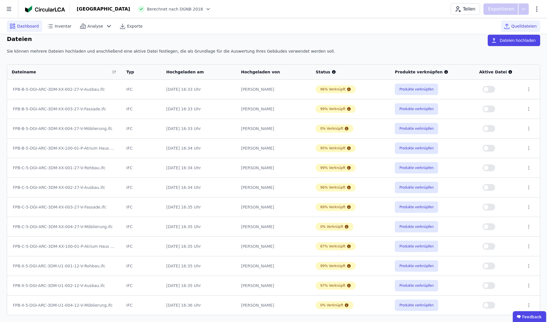
click at [24, 28] on span "Dashboard" at bounding box center [28, 26] width 22 height 6
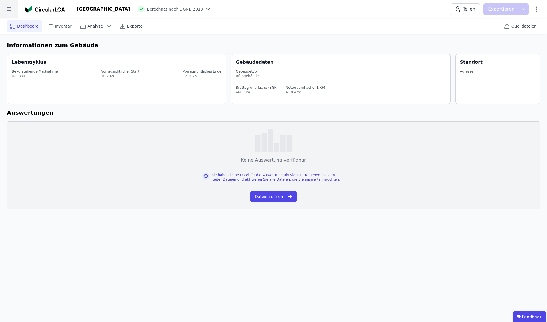
click at [9, 10] on icon at bounding box center [9, 9] width 18 height 18
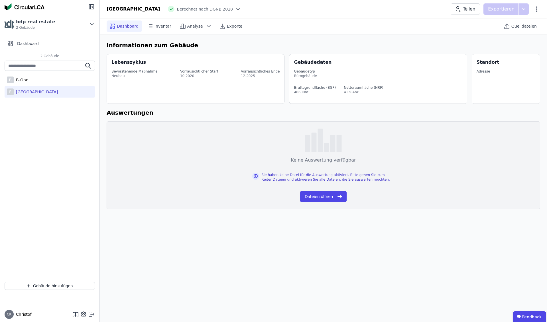
click at [91, 315] on icon at bounding box center [92, 314] width 3 height 1
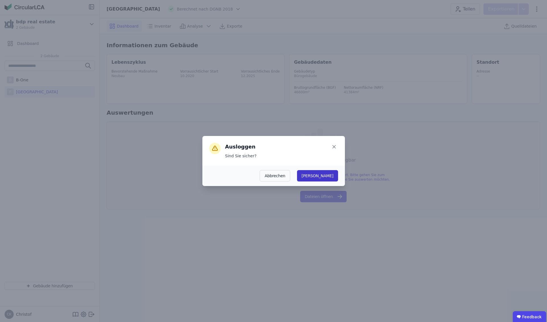
click at [330, 175] on button "[PERSON_NAME]" at bounding box center [317, 175] width 41 height 11
